Goal: Information Seeking & Learning: Learn about a topic

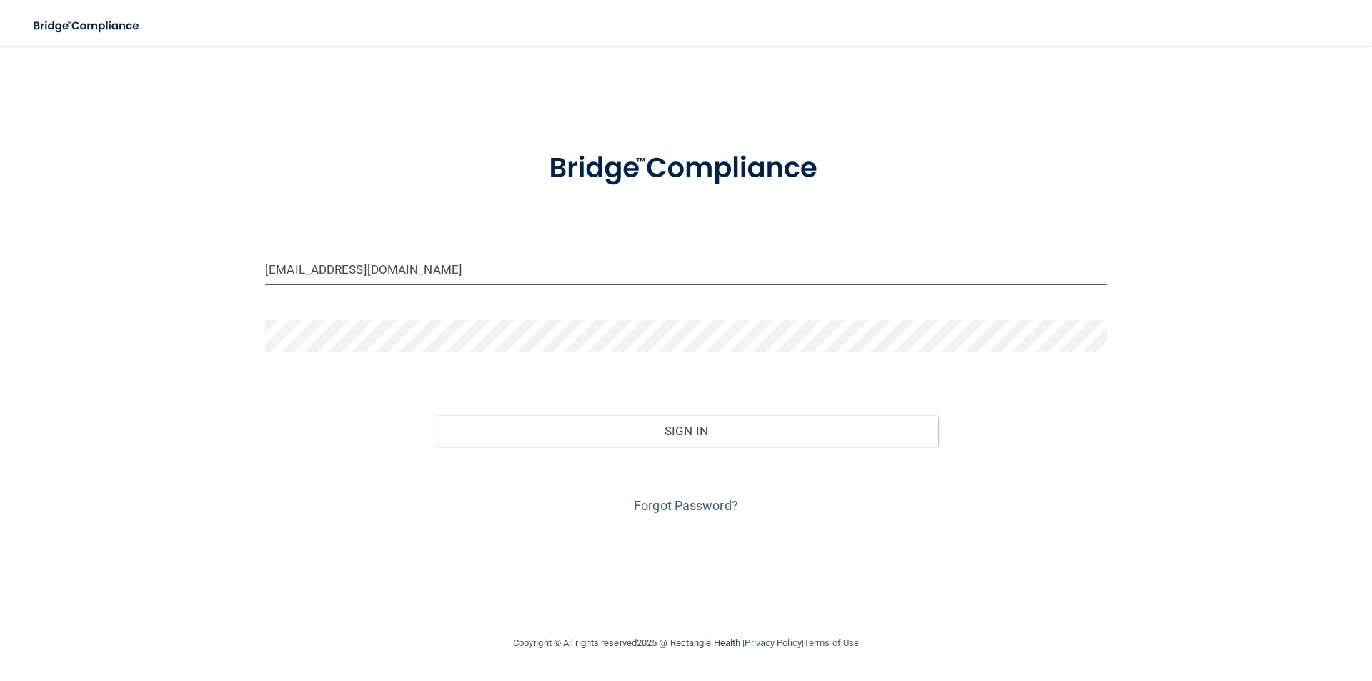
drag, startPoint x: 368, startPoint y: 273, endPoint x: 237, endPoint y: 285, distance: 131.3
click at [237, 285] on div "[EMAIL_ADDRESS][DOMAIN_NAME] Invalid email/password. You don't have permission …" at bounding box center [686, 340] width 1315 height 560
type input "m"
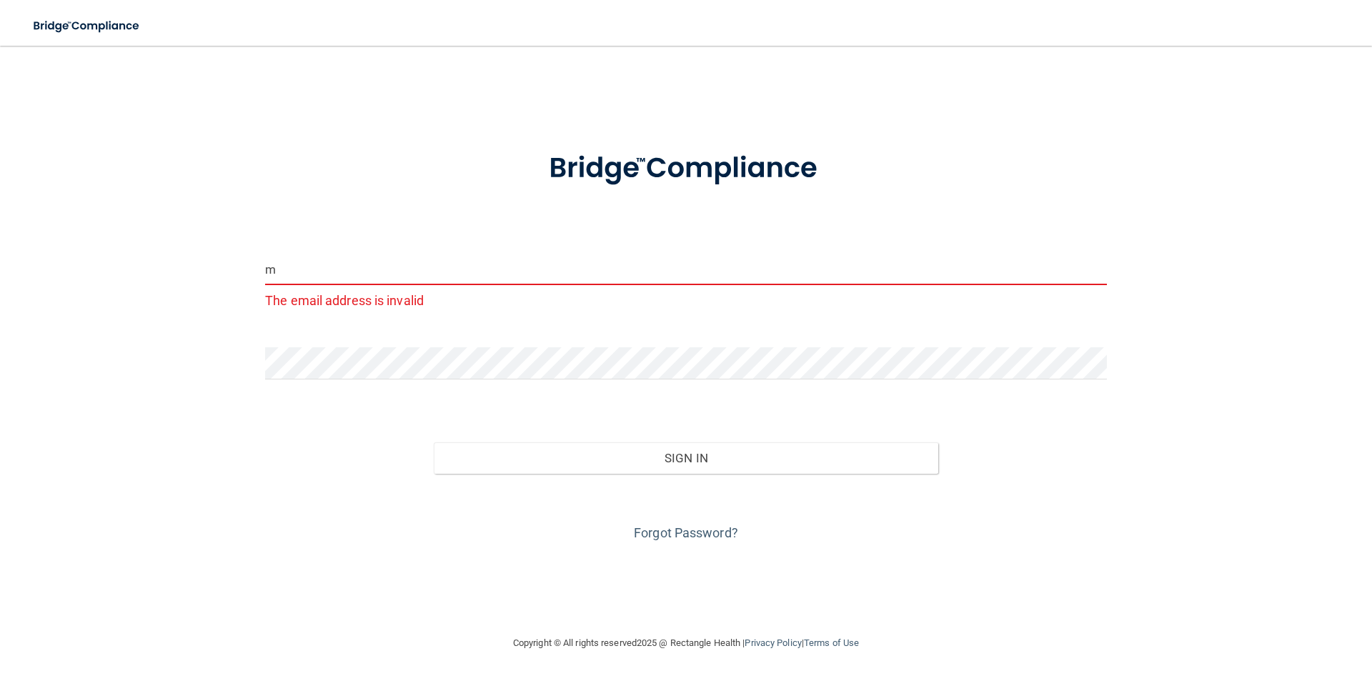
drag, startPoint x: 339, startPoint y: 281, endPoint x: 208, endPoint y: 277, distance: 131.5
click at [246, 283] on div "m The email address is invalid Invalid email/password. You don't have permissio…" at bounding box center [686, 340] width 1315 height 560
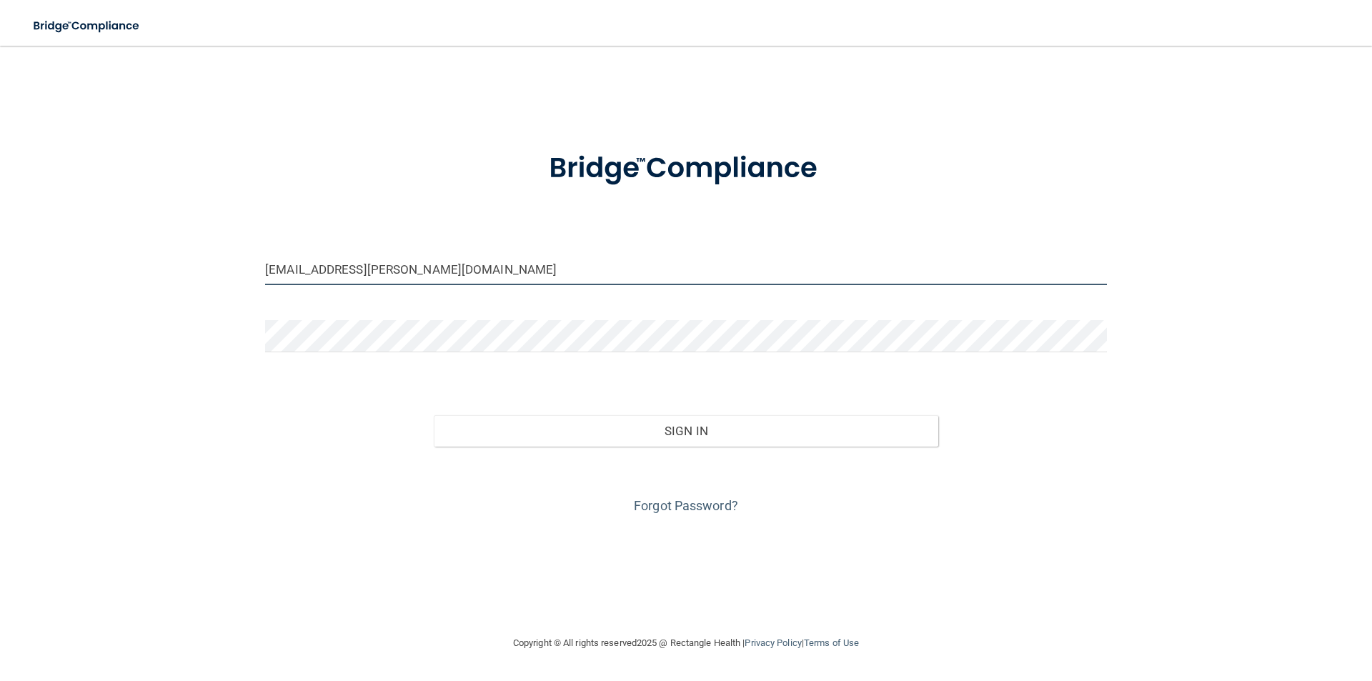
type input "[EMAIL_ADDRESS][PERSON_NAME][DOMAIN_NAME]"
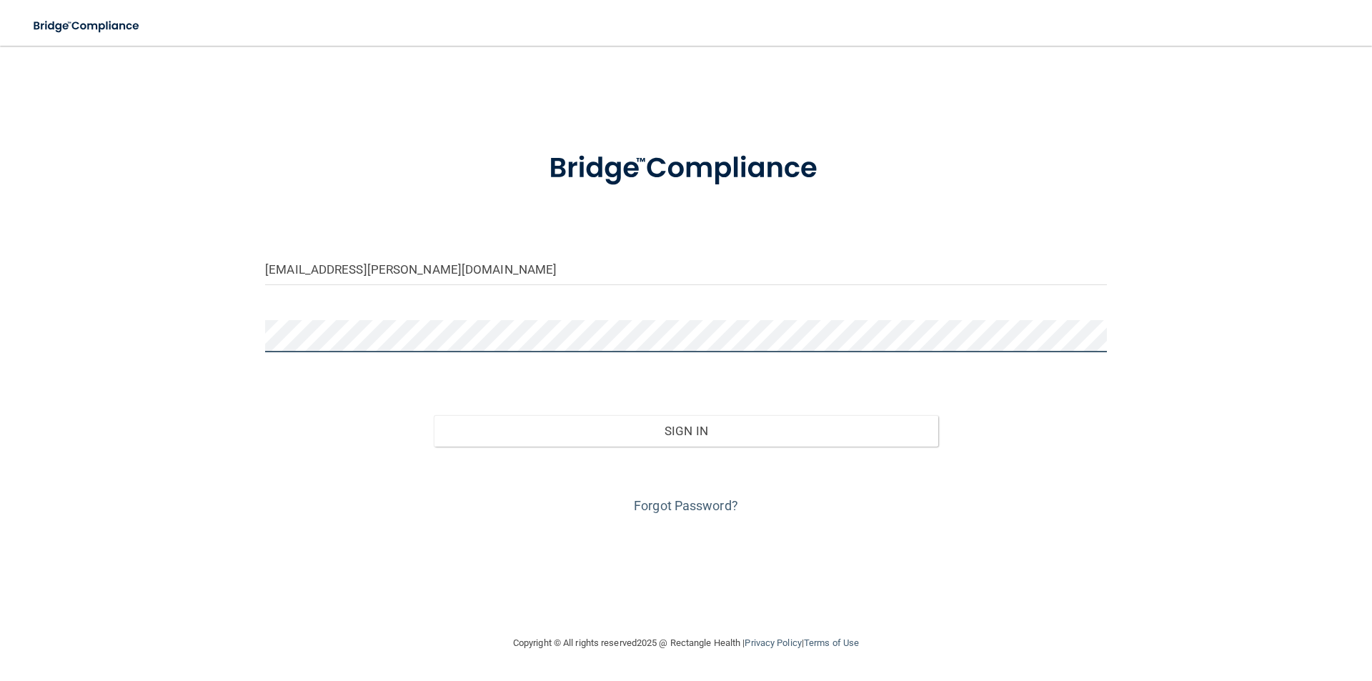
click at [192, 359] on div "[EMAIL_ADDRESS][PERSON_NAME][DOMAIN_NAME] Invalid email/password. You don't hav…" at bounding box center [686, 340] width 1315 height 560
click at [434, 415] on button "Sign In" at bounding box center [686, 430] width 505 height 31
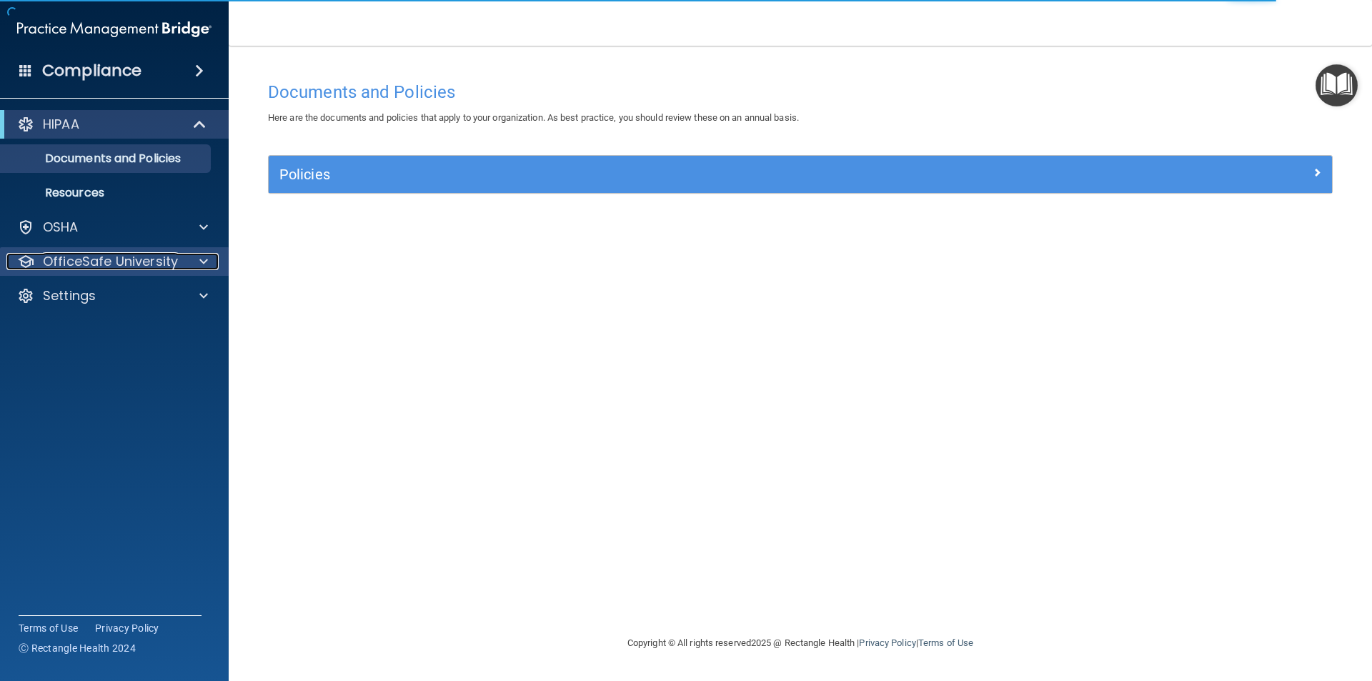
click at [154, 260] on p "OfficeSafe University" at bounding box center [110, 261] width 135 height 17
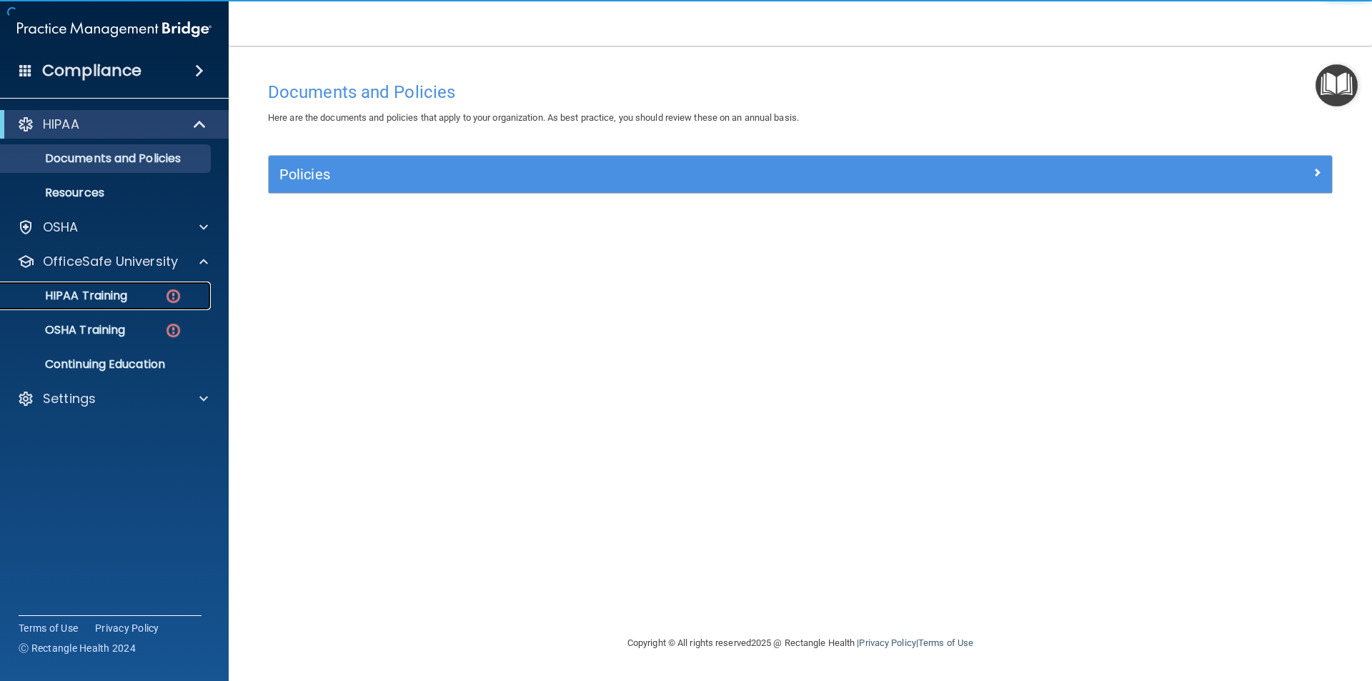
click at [125, 301] on p "HIPAA Training" at bounding box center [68, 296] width 118 height 14
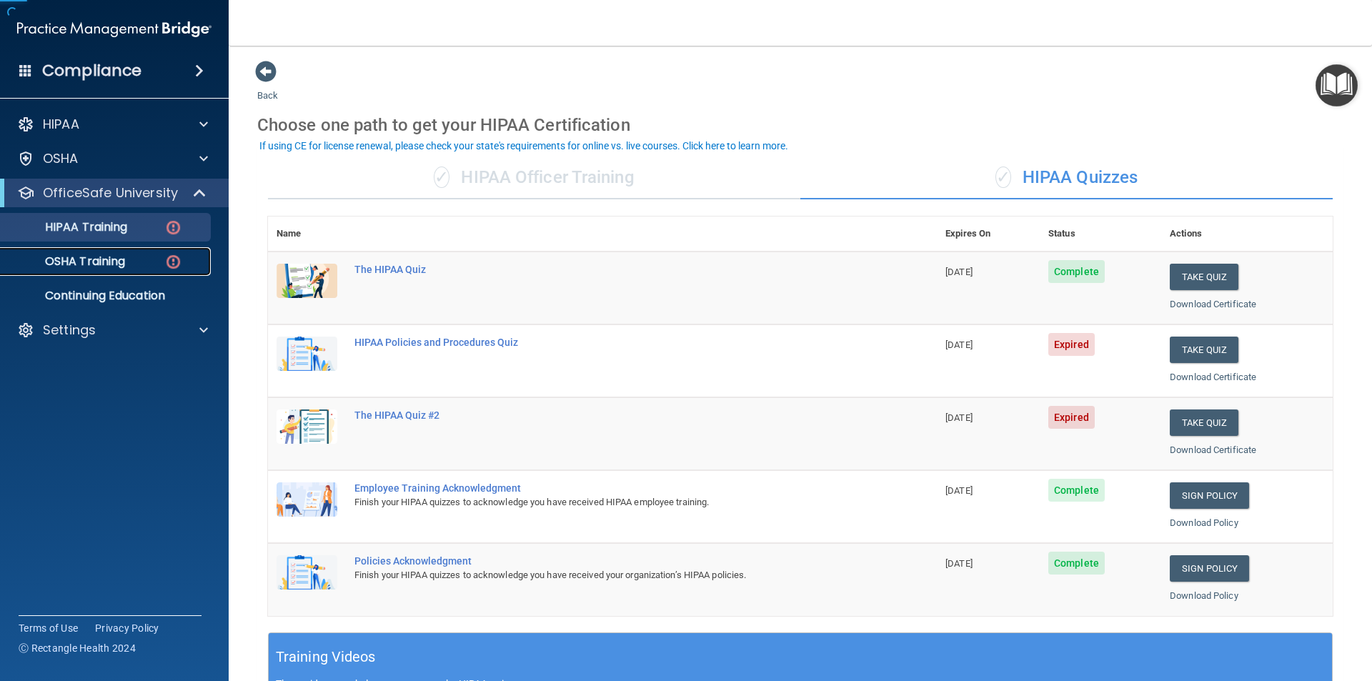
click at [122, 268] on p "OSHA Training" at bounding box center [67, 261] width 116 height 14
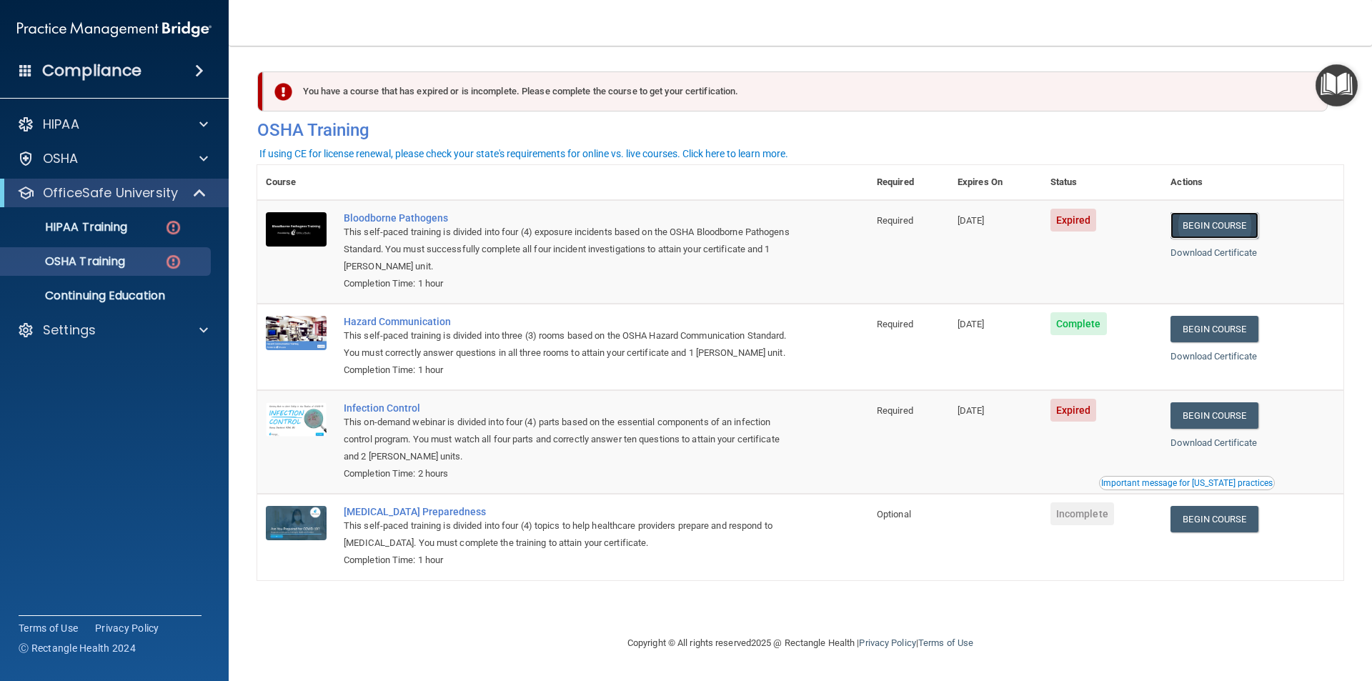
click at [1197, 224] on link "Begin Course" at bounding box center [1213, 225] width 87 height 26
click at [157, 260] on div "OSHA Training" at bounding box center [106, 261] width 195 height 14
click at [164, 225] on img at bounding box center [173, 228] width 18 height 18
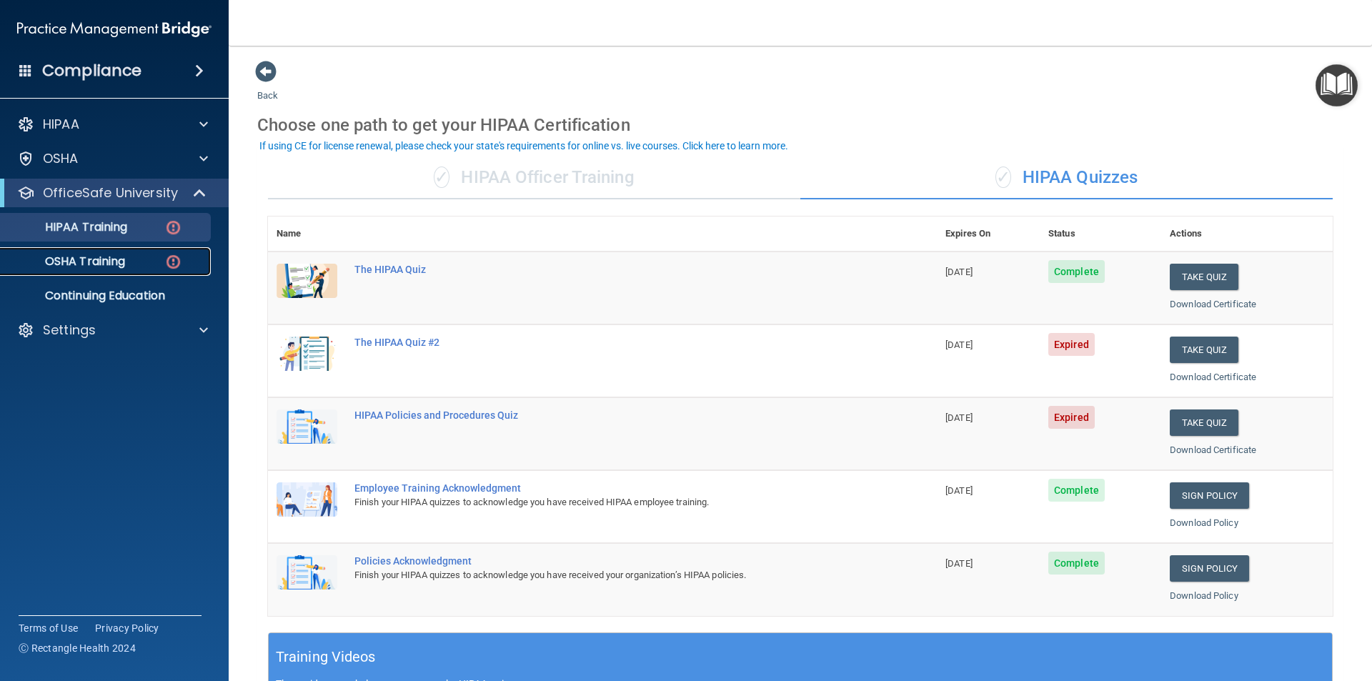
click at [162, 259] on div "OSHA Training" at bounding box center [106, 261] width 195 height 14
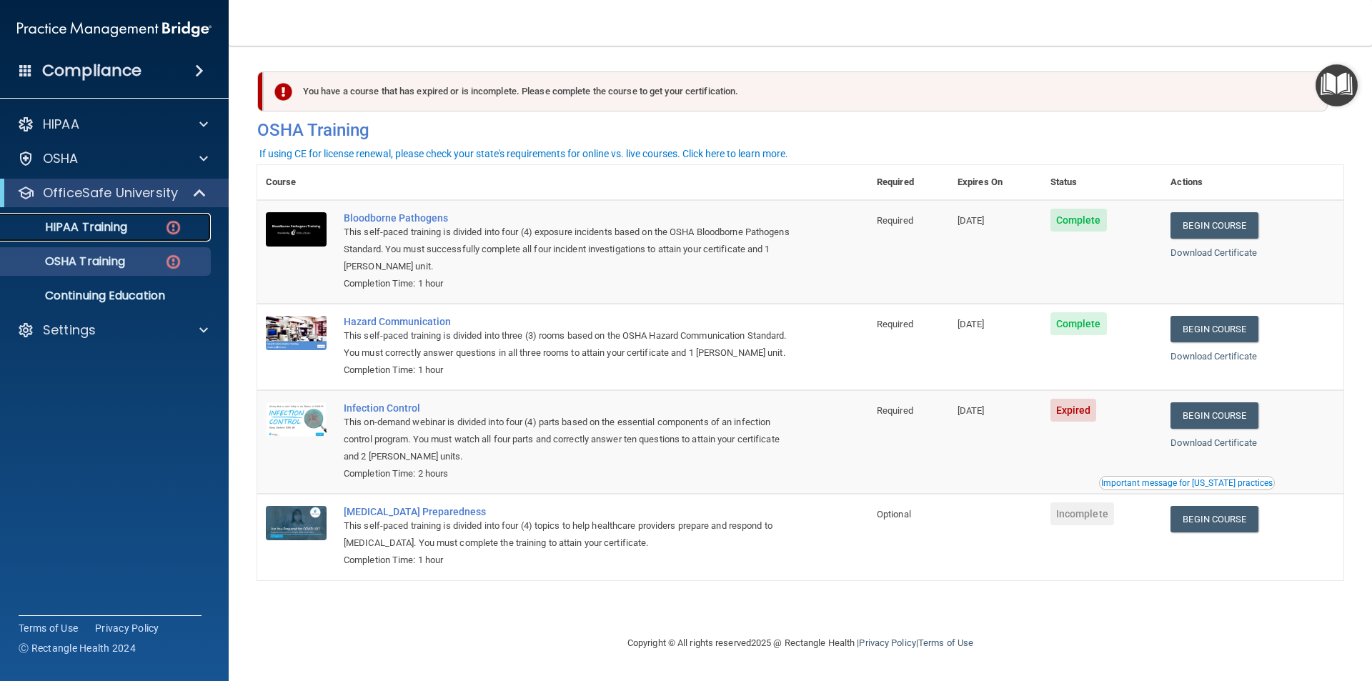
click at [154, 229] on div "HIPAA Training" at bounding box center [106, 227] width 195 height 14
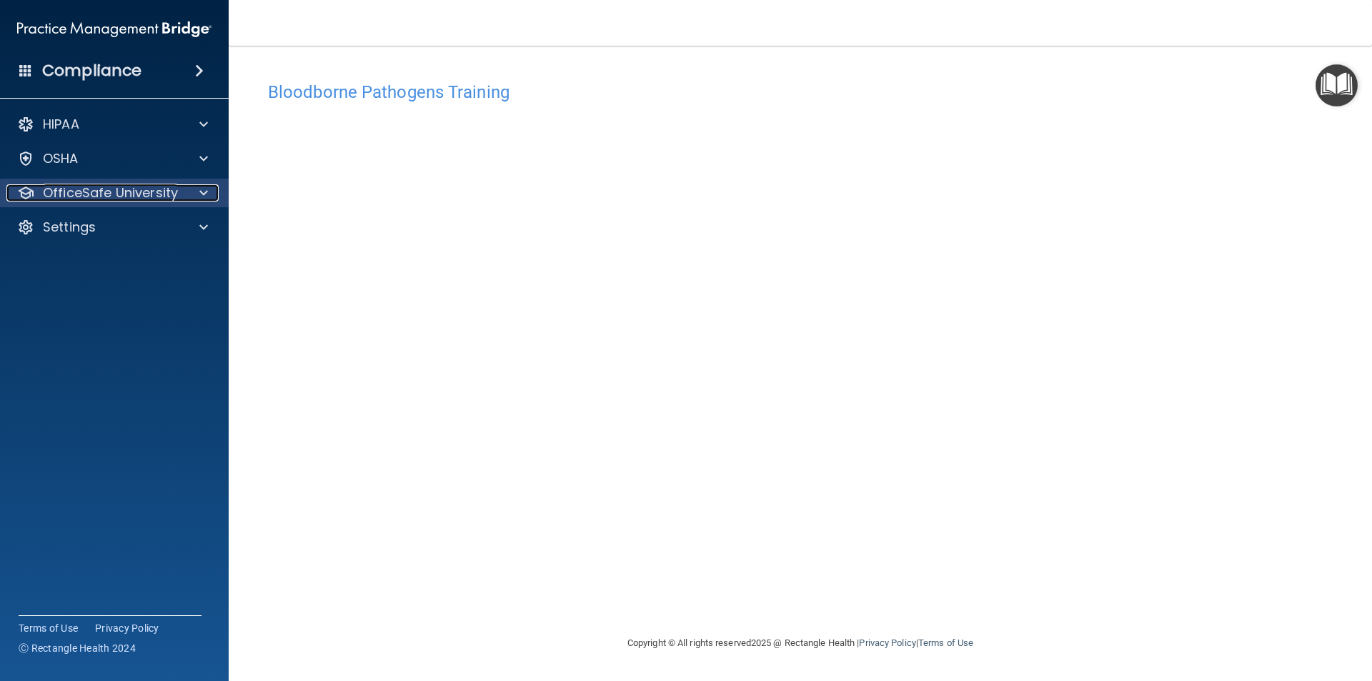
click at [181, 191] on div "OfficeSafe University" at bounding box center [94, 192] width 177 height 17
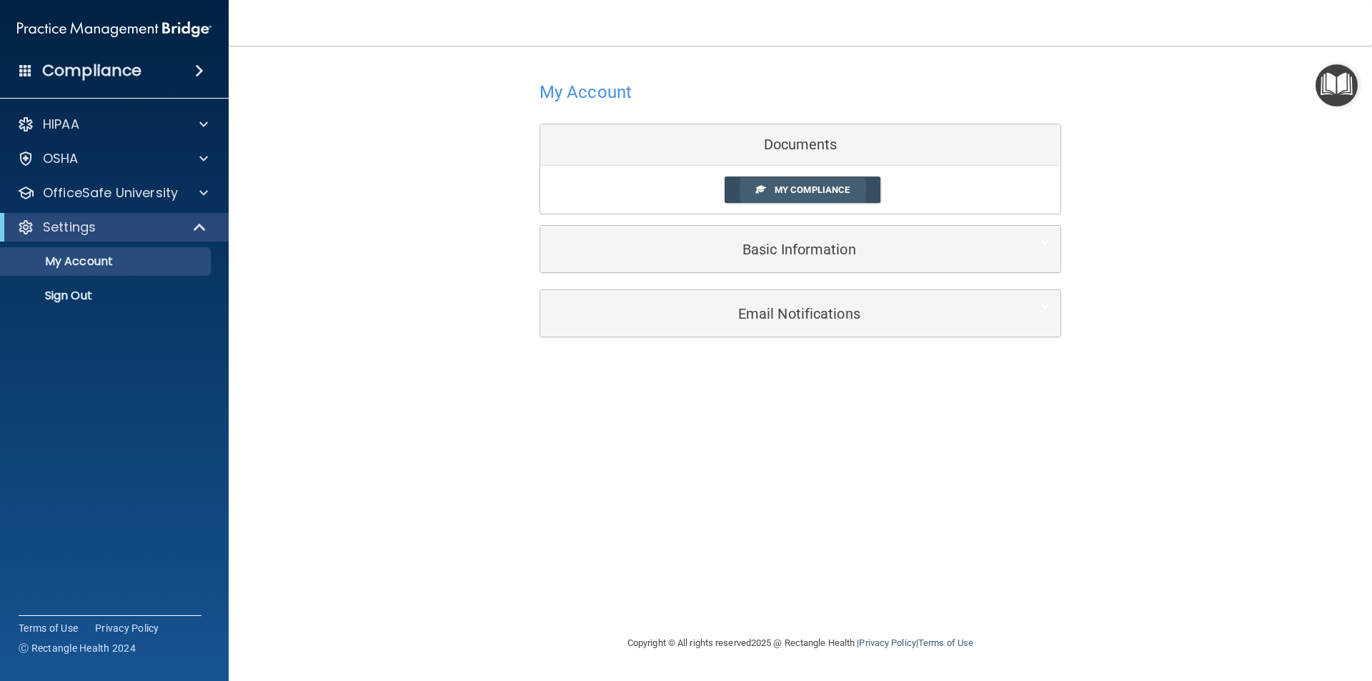
click at [796, 192] on span "My Compliance" at bounding box center [811, 189] width 75 height 11
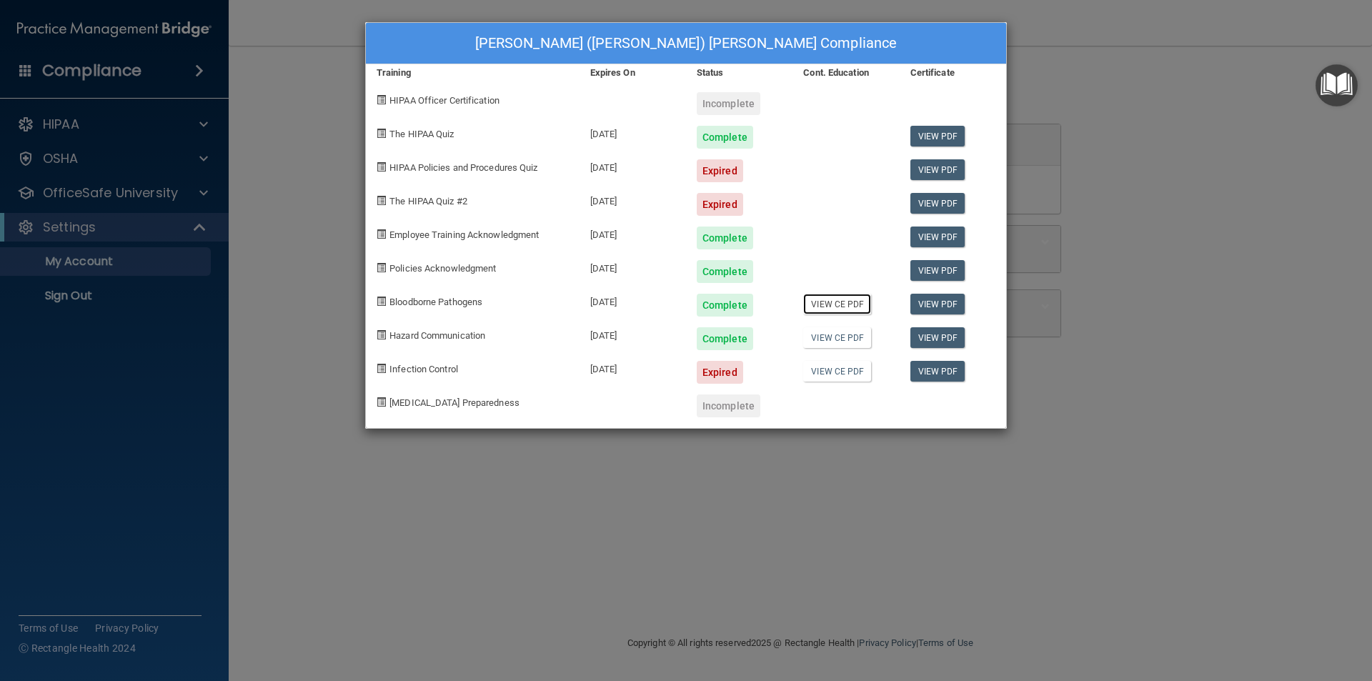
click at [851, 305] on link "View CE PDF" at bounding box center [837, 304] width 68 height 21
click at [840, 340] on link "View CE PDF" at bounding box center [837, 337] width 68 height 21
click at [952, 138] on link "View PDF" at bounding box center [937, 136] width 55 height 21
click at [1177, 90] on div "Nicole (Nikki) Iken's Compliance Training Expires On Status Cont. Education Cer…" at bounding box center [686, 340] width 1372 height 681
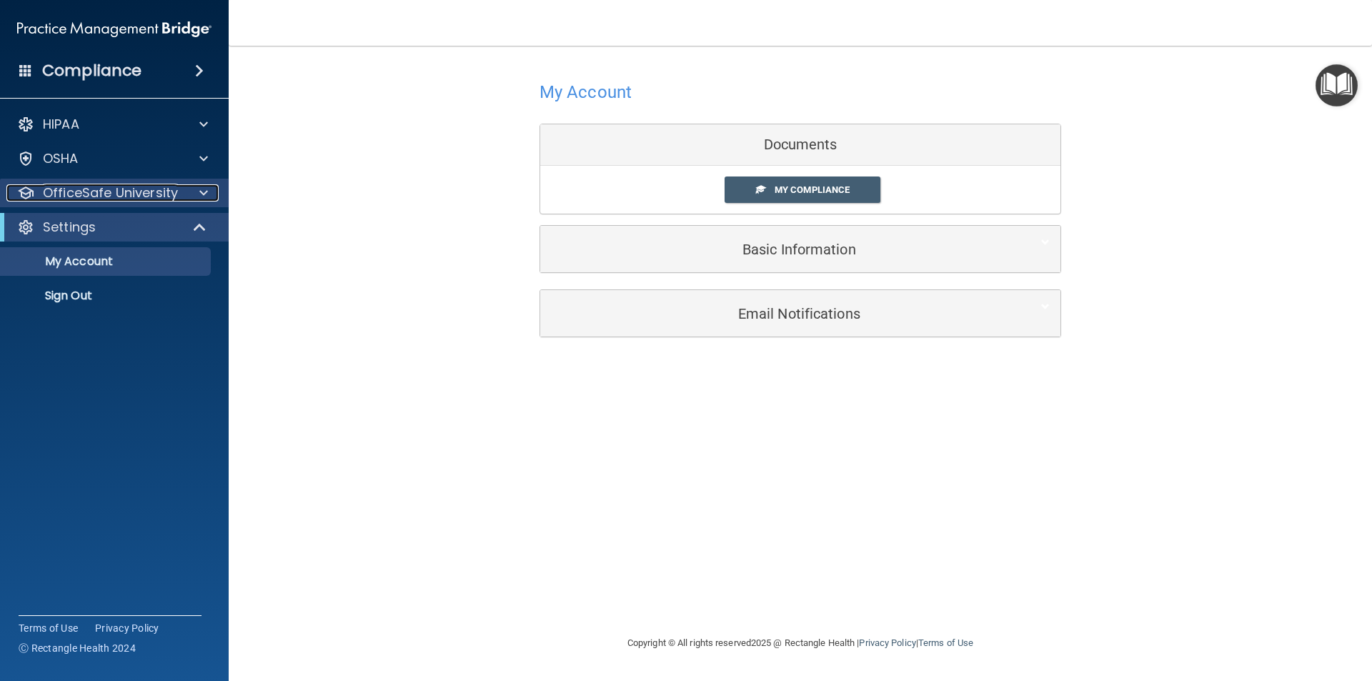
click at [139, 189] on p "OfficeSafe University" at bounding box center [110, 192] width 135 height 17
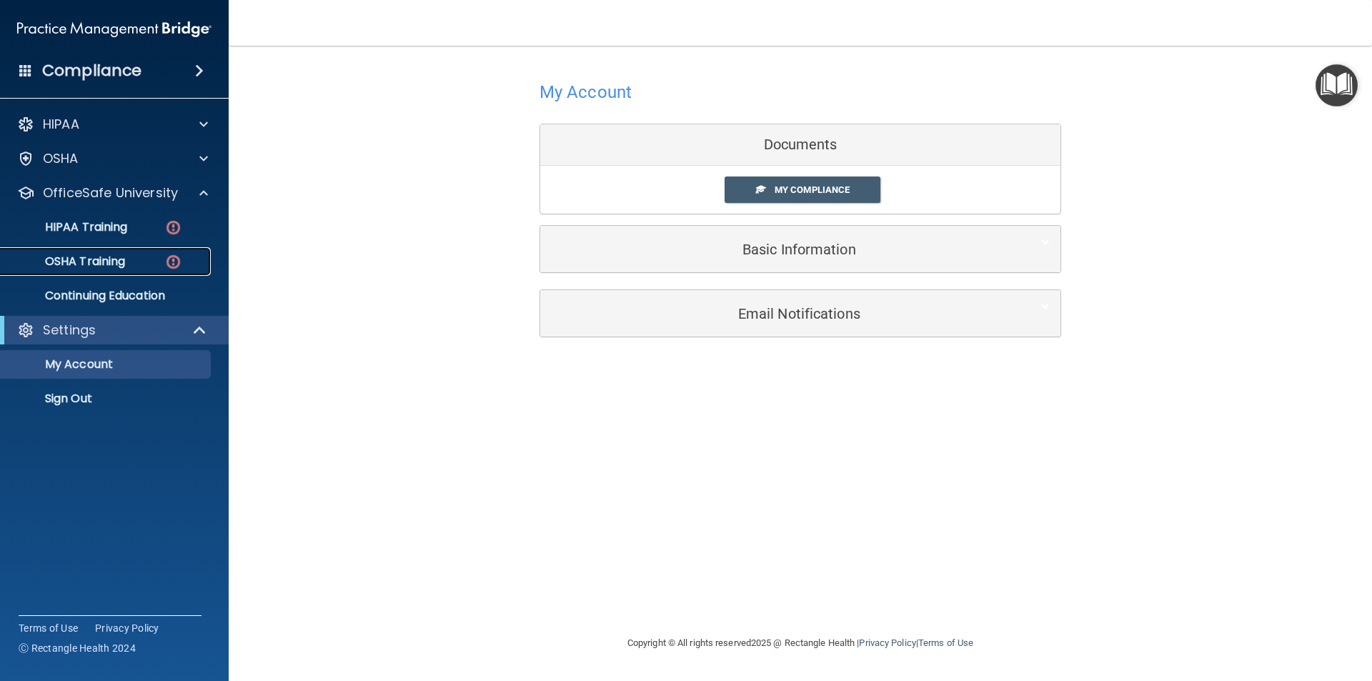
click at [86, 260] on p "OSHA Training" at bounding box center [67, 261] width 116 height 14
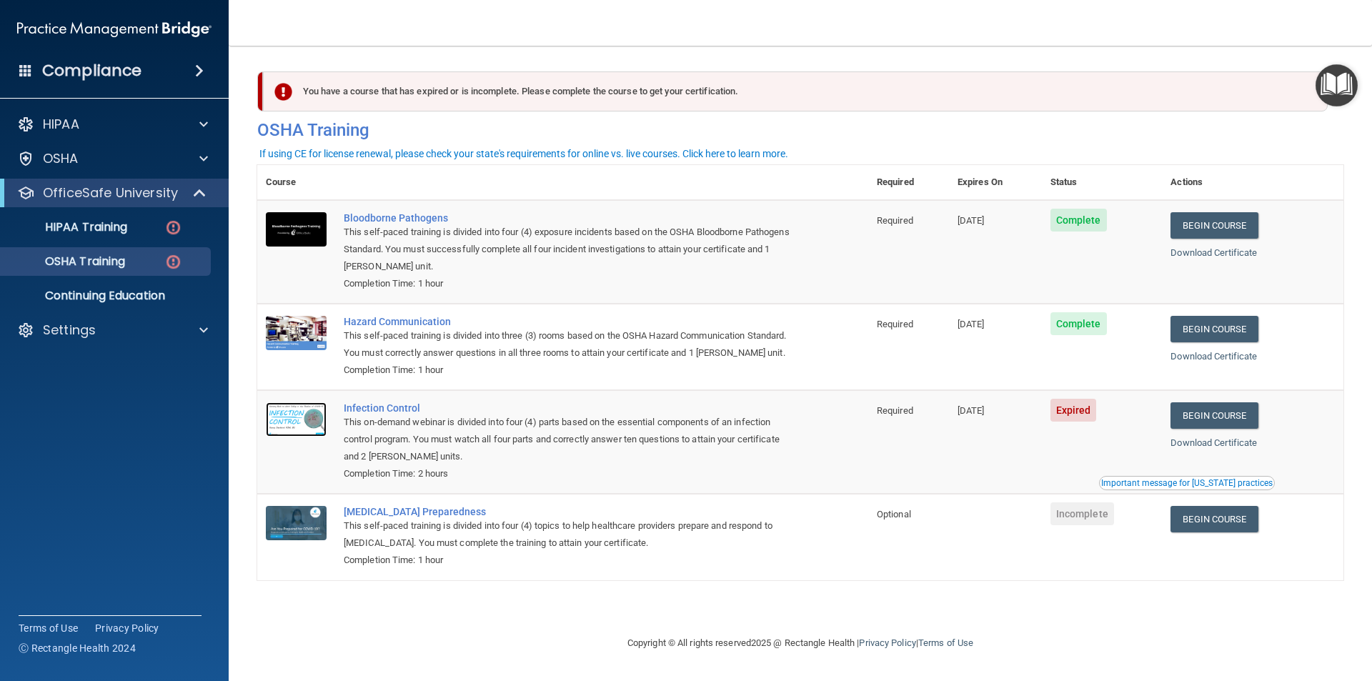
click at [297, 432] on img at bounding box center [296, 419] width 61 height 34
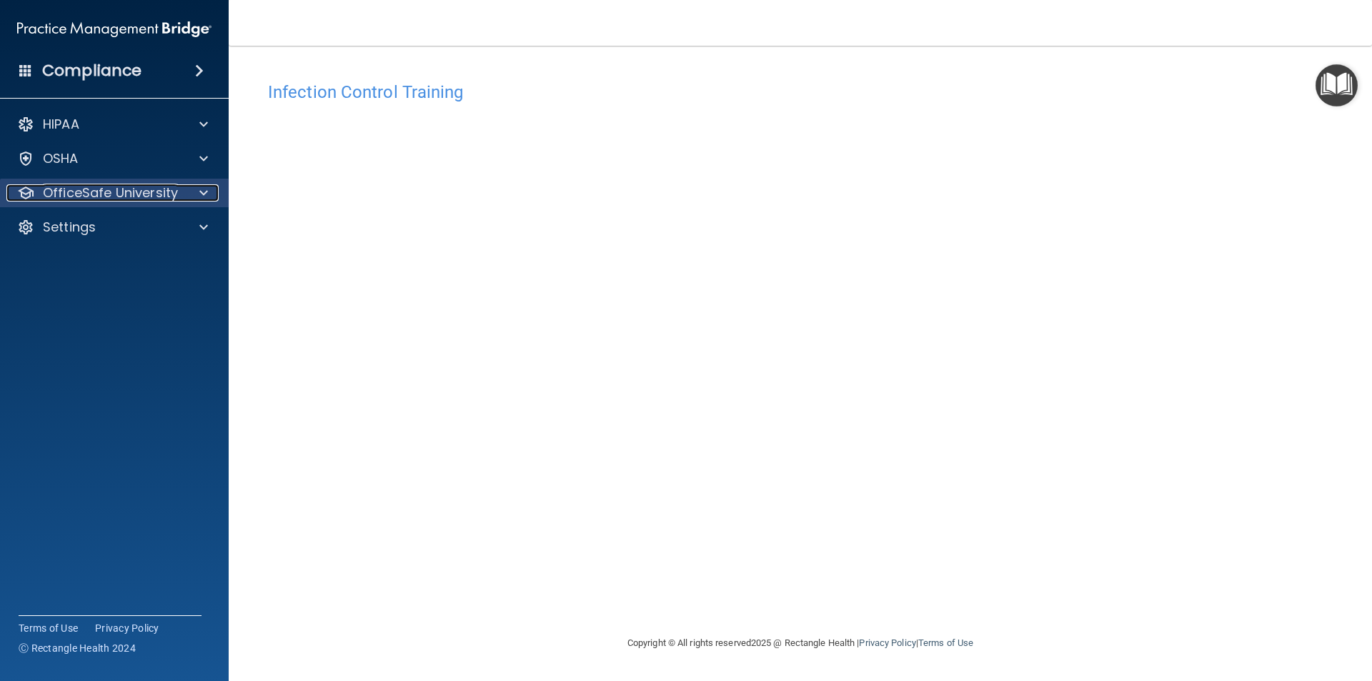
click at [106, 188] on p "OfficeSafe University" at bounding box center [110, 192] width 135 height 17
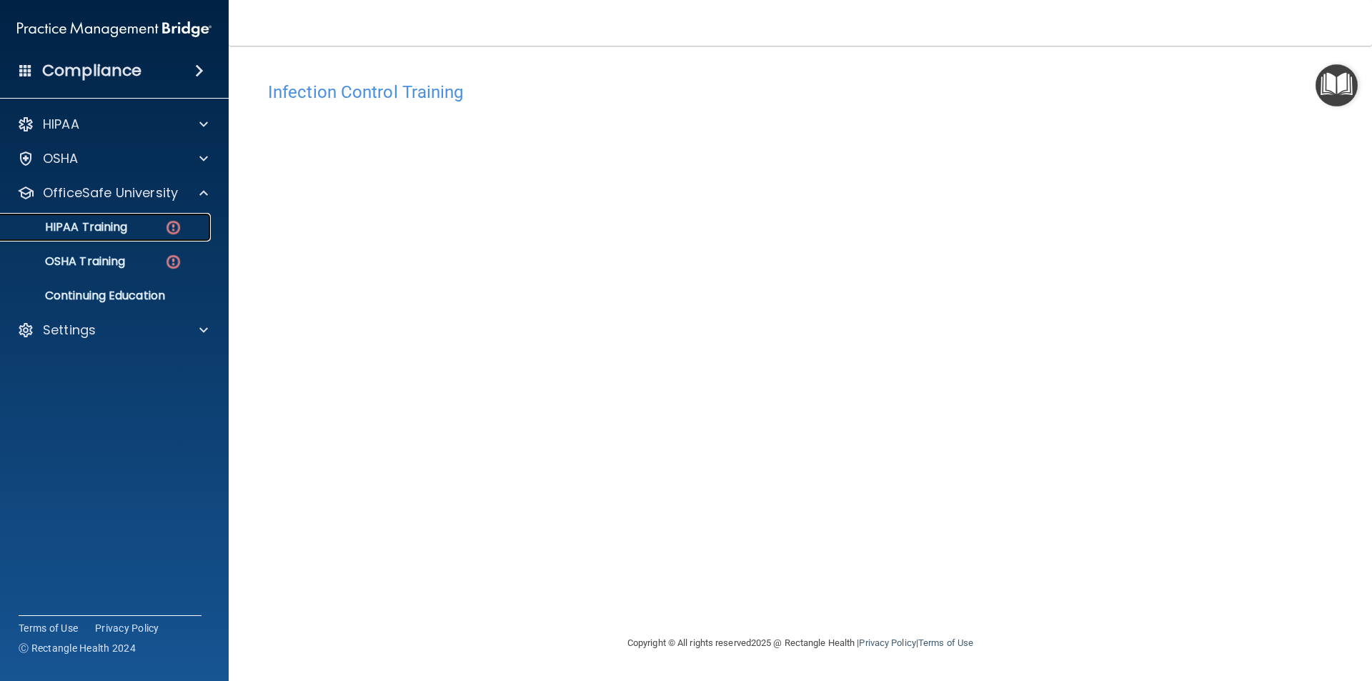
click at [91, 236] on link "HIPAA Training" at bounding box center [98, 227] width 225 height 29
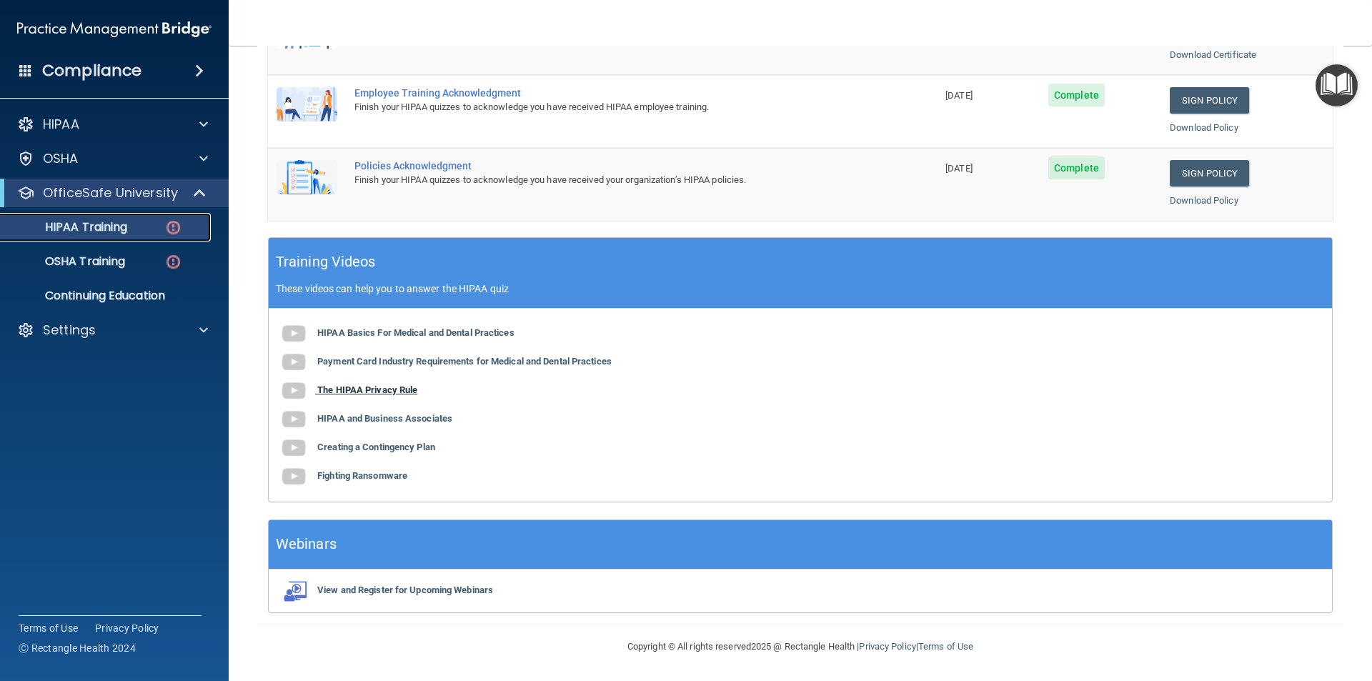
scroll to position [324, 0]
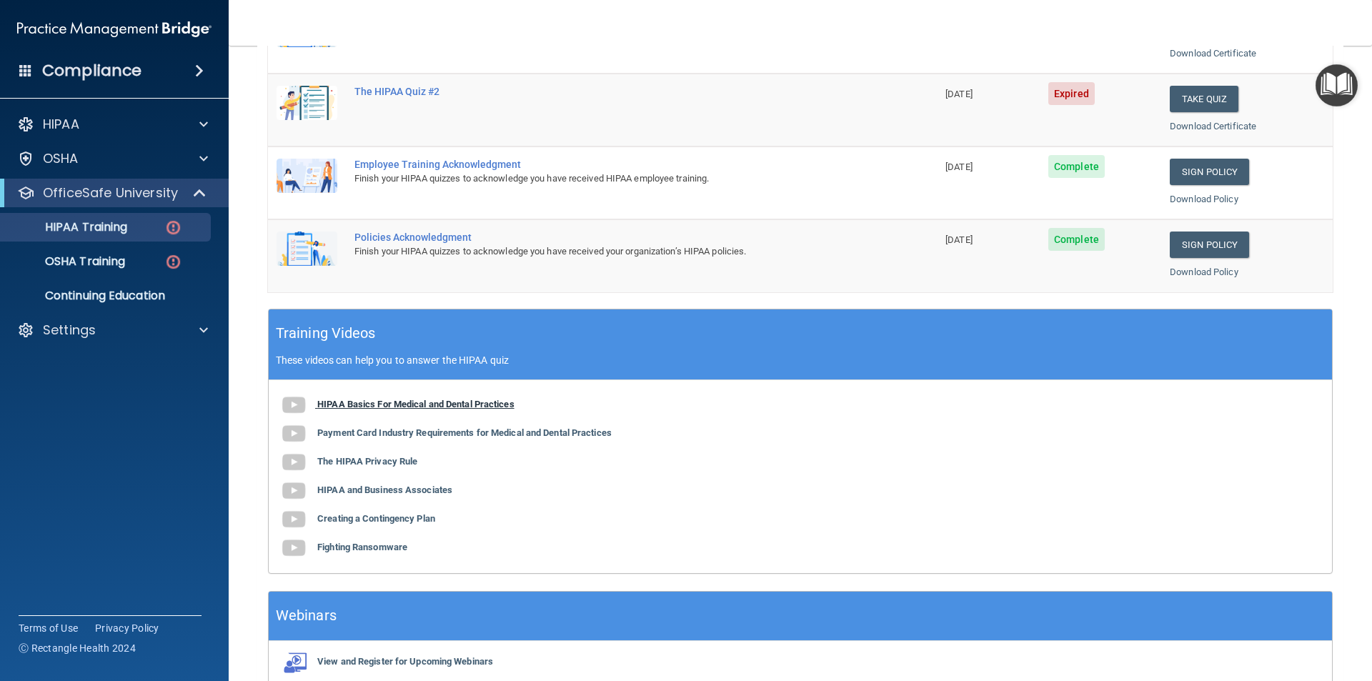
click at [448, 403] on b "HIPAA Basics For Medical and Dental Practices" at bounding box center [415, 404] width 197 height 11
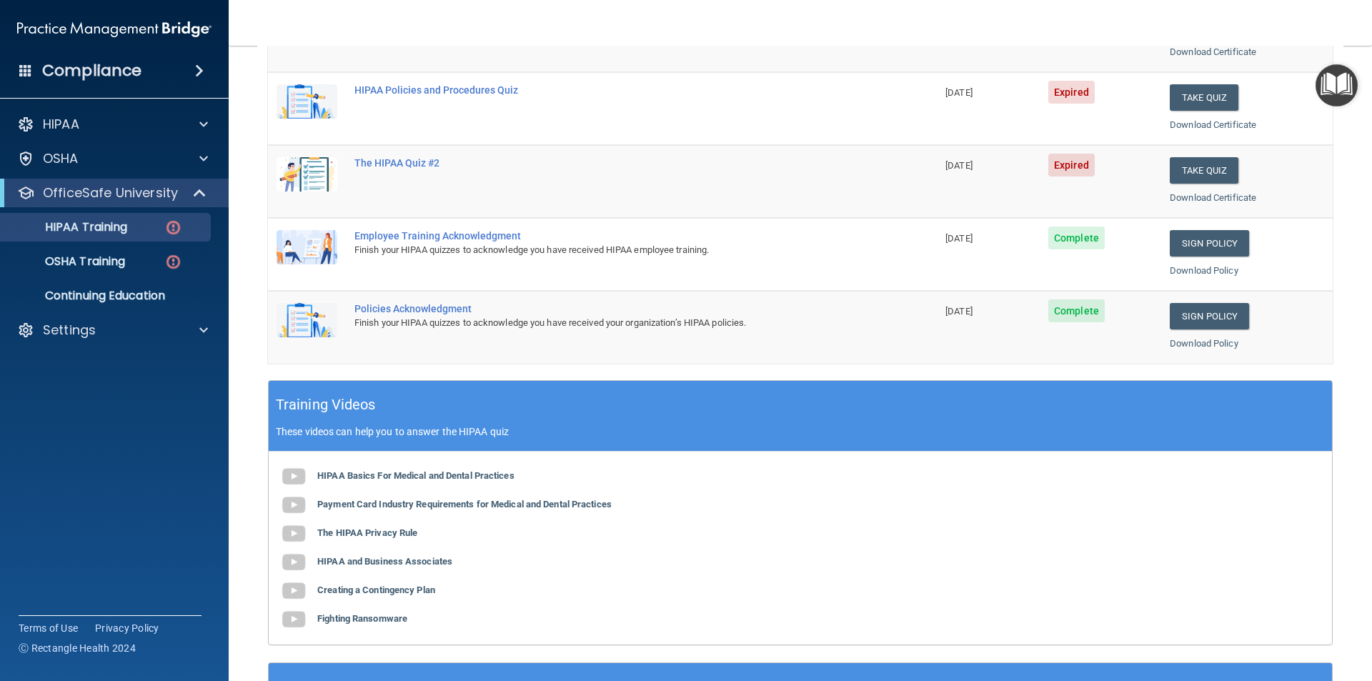
scroll to position [181, 0]
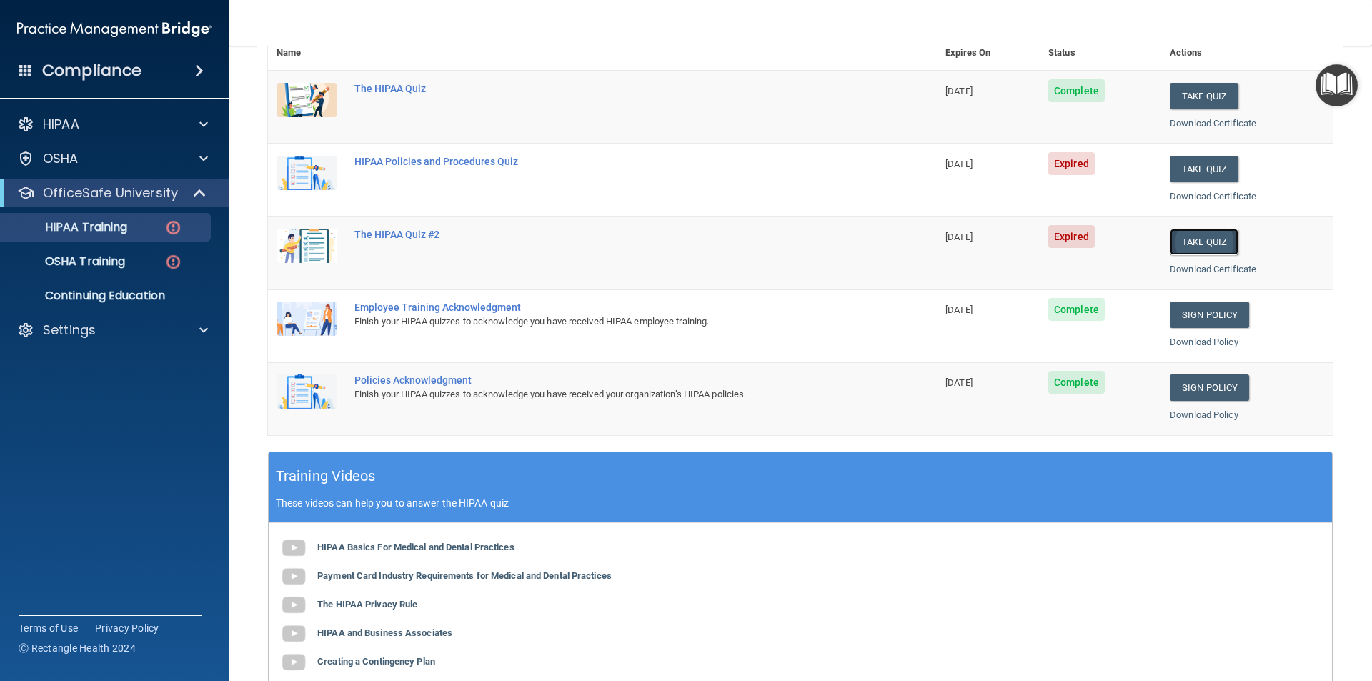
click at [1194, 239] on button "Take Quiz" at bounding box center [1204, 242] width 69 height 26
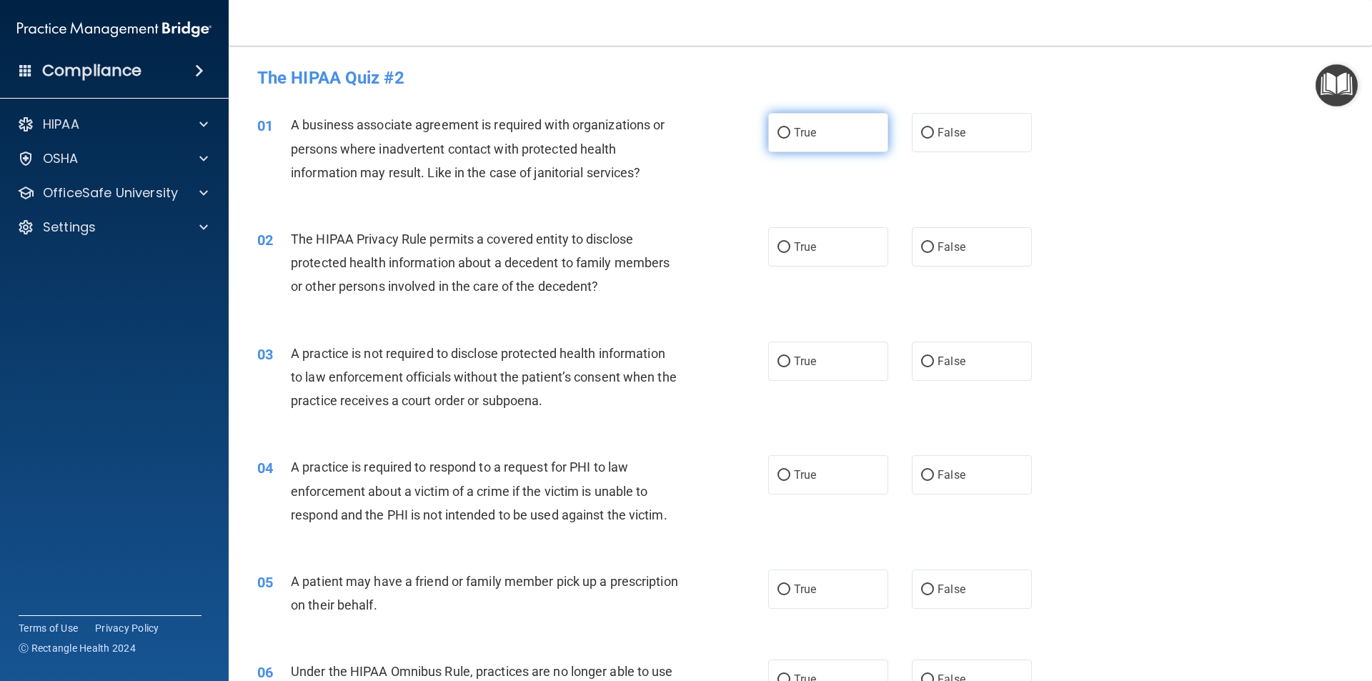
click at [803, 139] on span "True" at bounding box center [805, 133] width 22 height 14
click at [790, 139] on input "True" at bounding box center [783, 133] width 13 height 11
radio input "true"
click at [805, 252] on span "True" at bounding box center [805, 247] width 22 height 14
click at [790, 252] on input "True" at bounding box center [783, 247] width 13 height 11
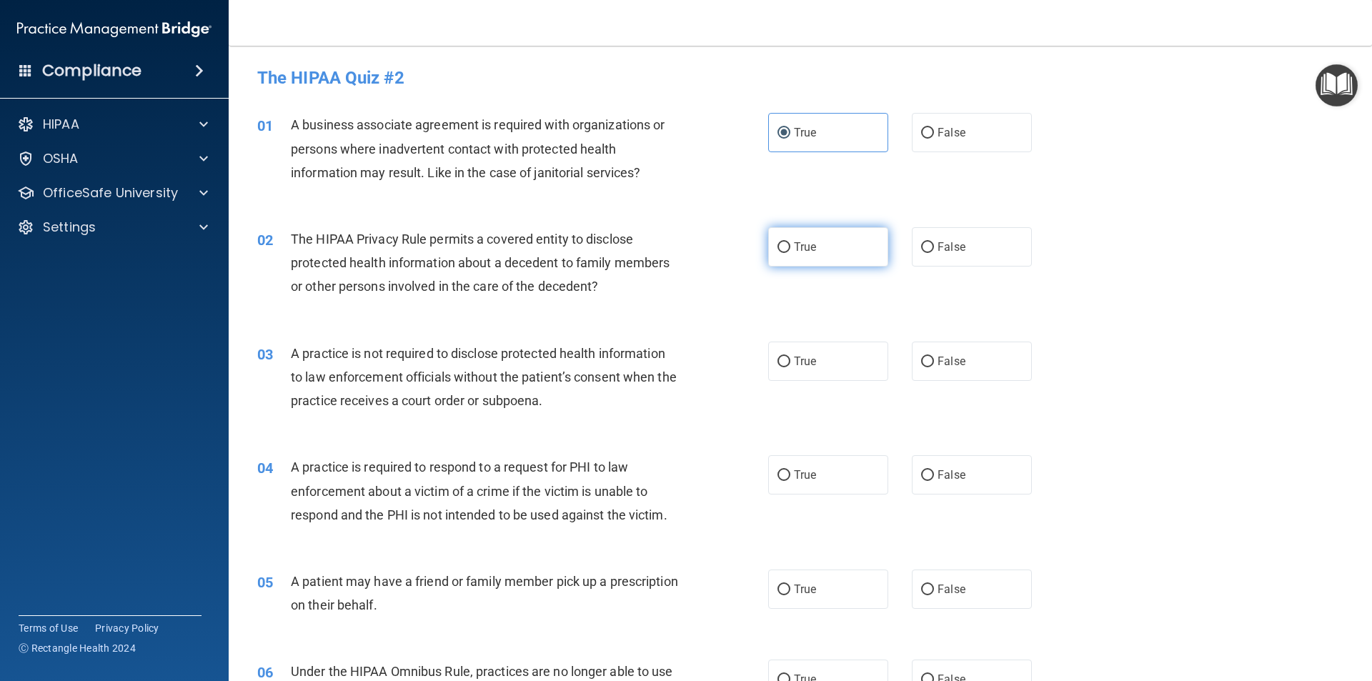
radio input "true"
click at [945, 367] on span "False" at bounding box center [951, 361] width 28 height 14
click at [934, 367] on input "False" at bounding box center [927, 362] width 13 height 11
radio input "true"
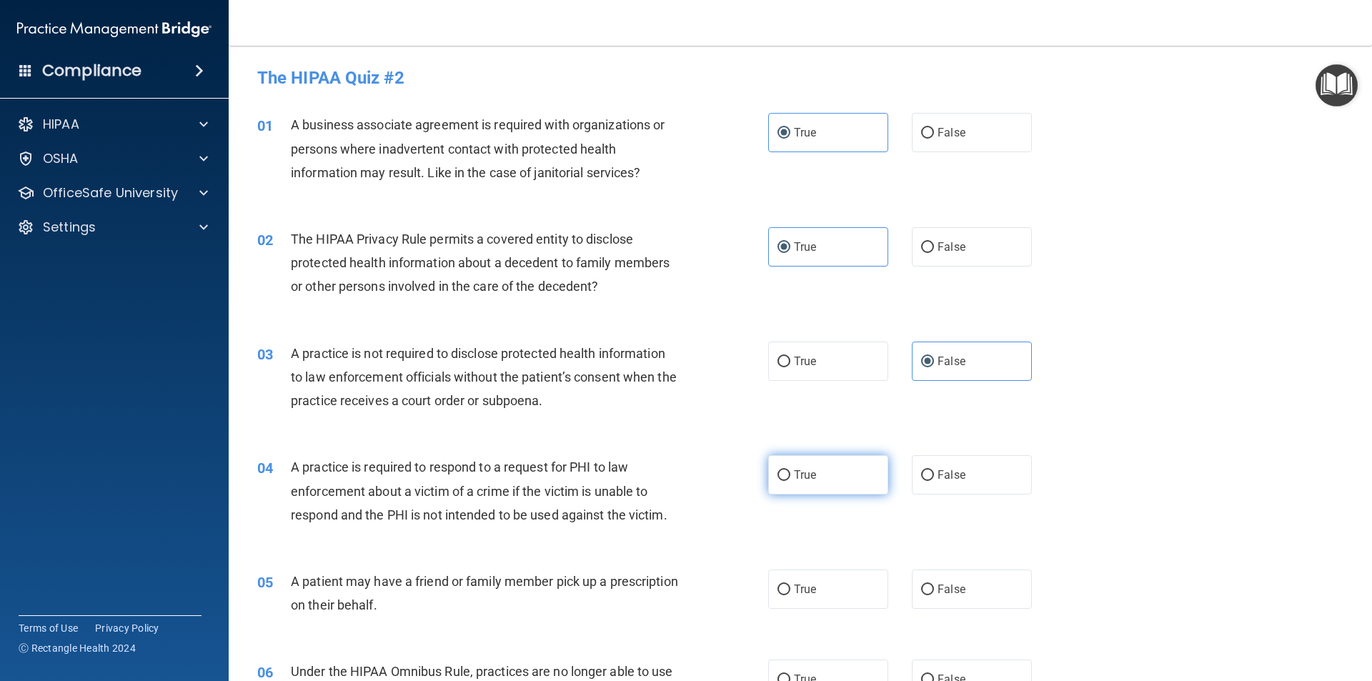
click at [794, 472] on span "True" at bounding box center [805, 475] width 22 height 14
click at [790, 472] on input "True" at bounding box center [783, 475] width 13 height 11
radio input "true"
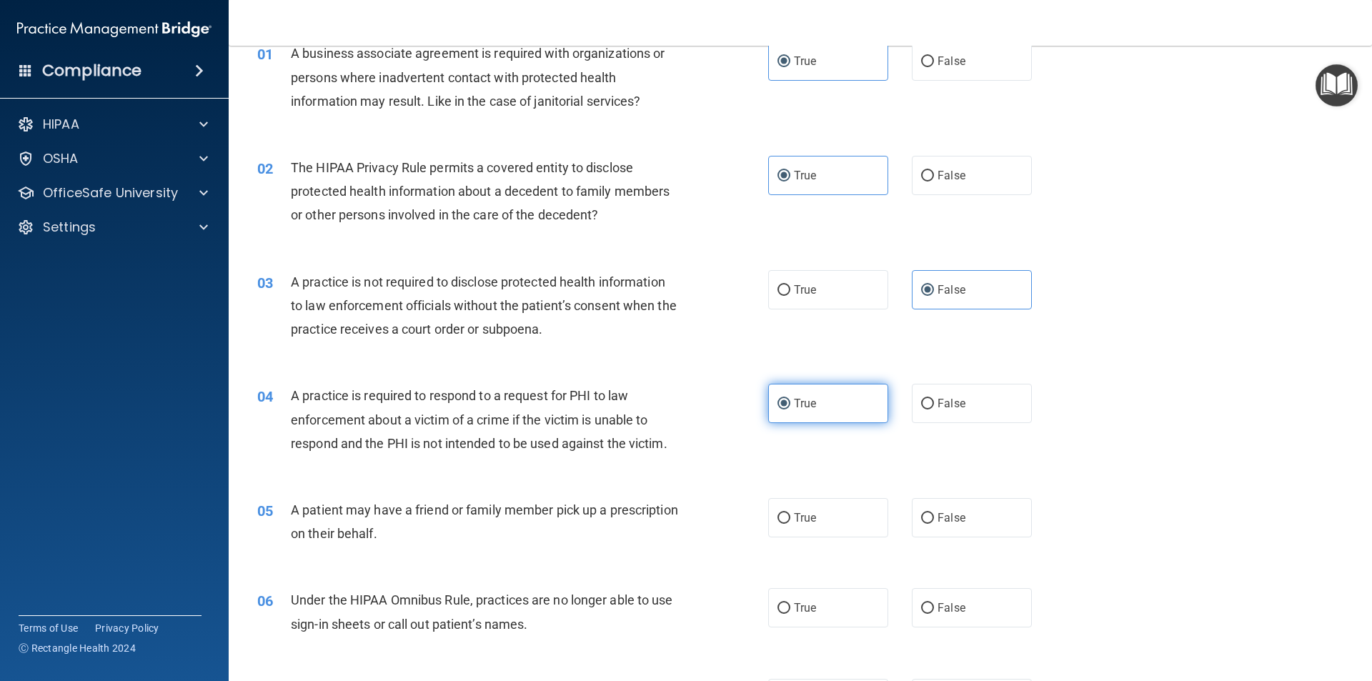
scroll to position [214, 0]
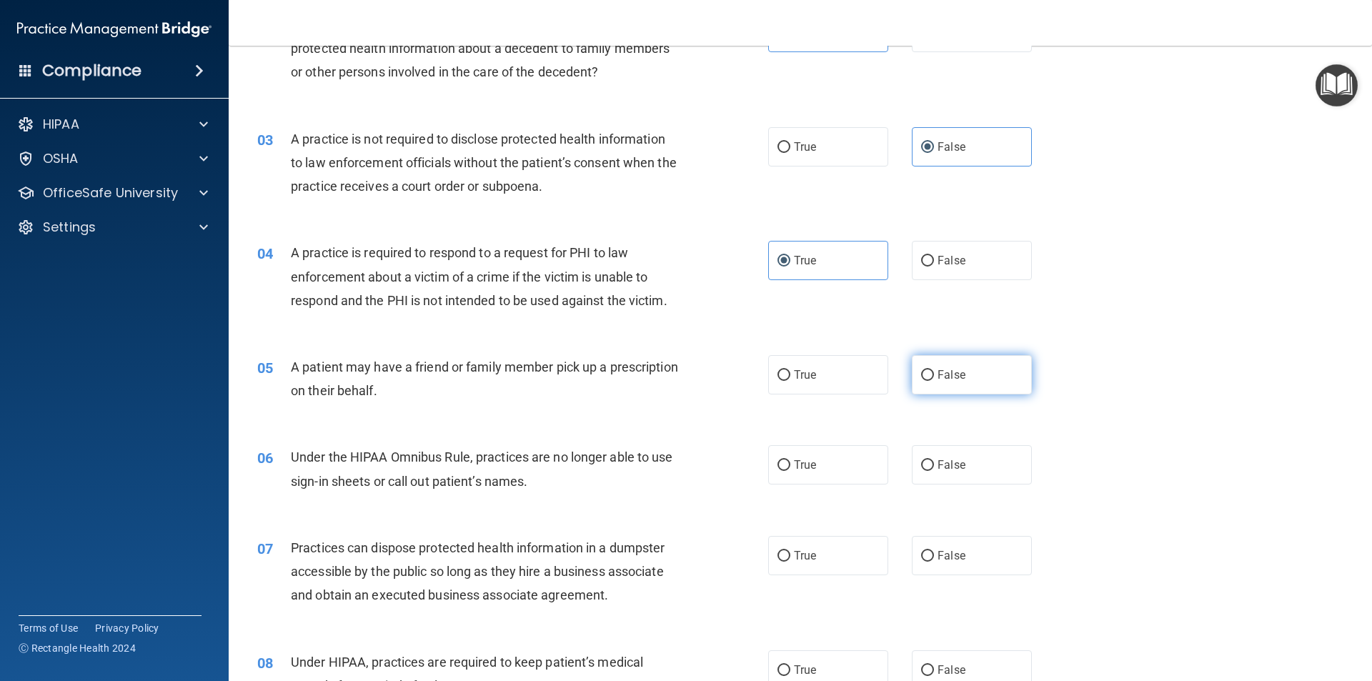
click at [947, 365] on label "False" at bounding box center [972, 374] width 120 height 39
click at [934, 370] on input "False" at bounding box center [927, 375] width 13 height 11
radio input "true"
click at [811, 465] on span "True" at bounding box center [805, 465] width 22 height 14
click at [790, 465] on input "True" at bounding box center [783, 465] width 13 height 11
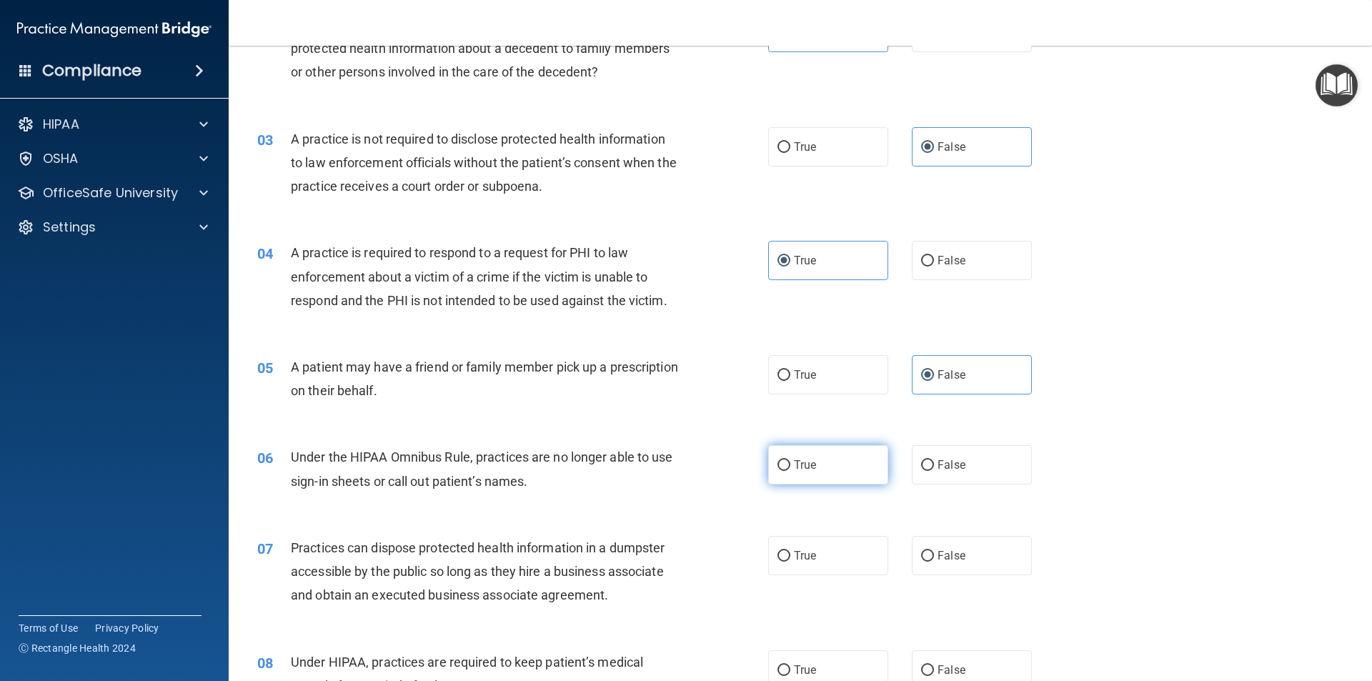
radio input "true"
